Goal: Navigation & Orientation: Find specific page/section

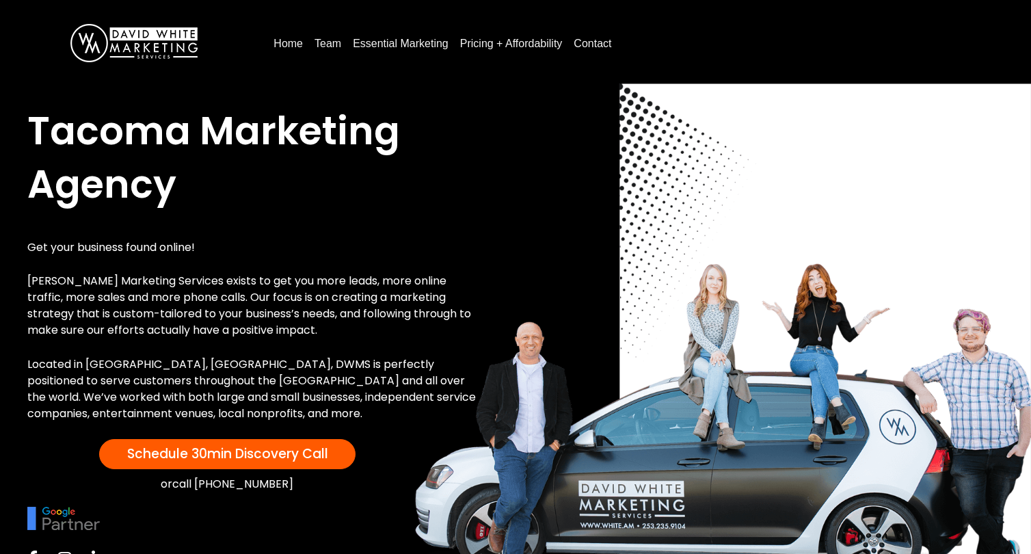
click at [418, 47] on link "Essential Marketing" at bounding box center [400, 44] width 107 height 22
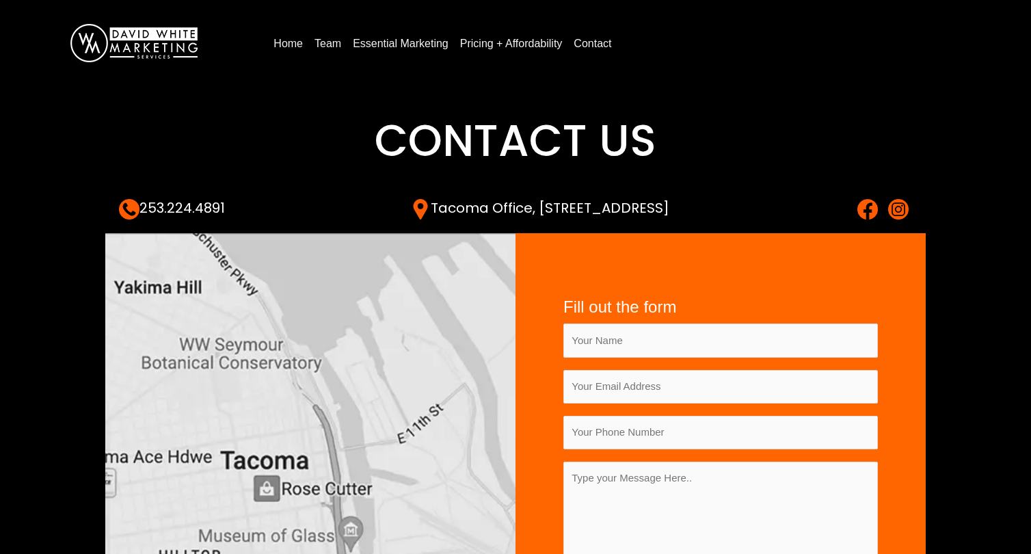
click at [269, 45] on link "Home" at bounding box center [288, 44] width 40 height 22
